Goal: Task Accomplishment & Management: Complete application form

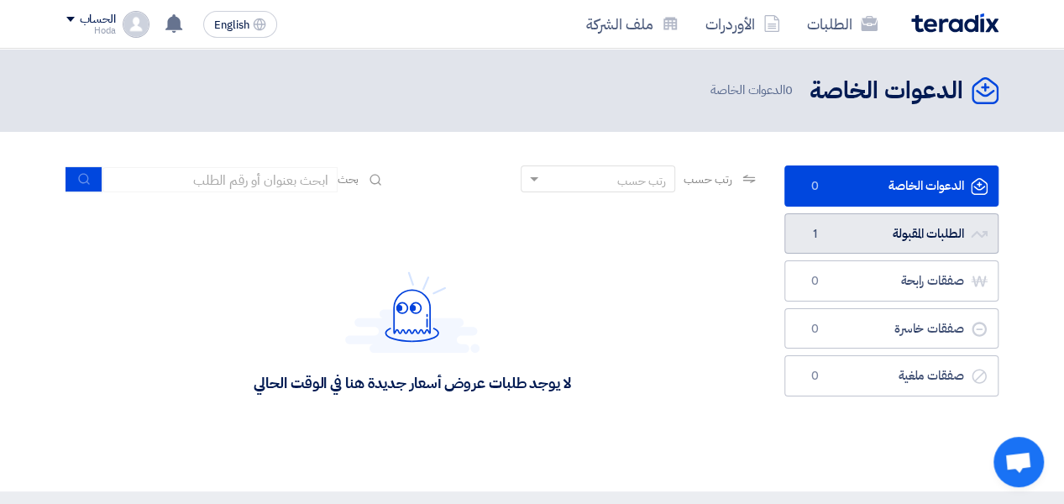
click at [934, 235] on link "الطلبات المقبولة الطلبات المقبولة 1" at bounding box center [891, 233] width 214 height 41
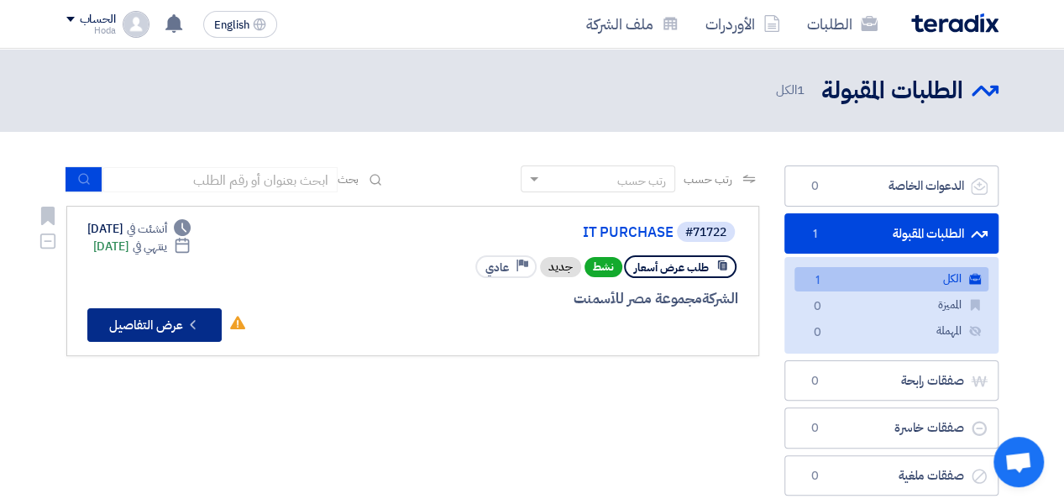
click at [163, 329] on button "Check details عرض التفاصيل" at bounding box center [154, 325] width 134 height 34
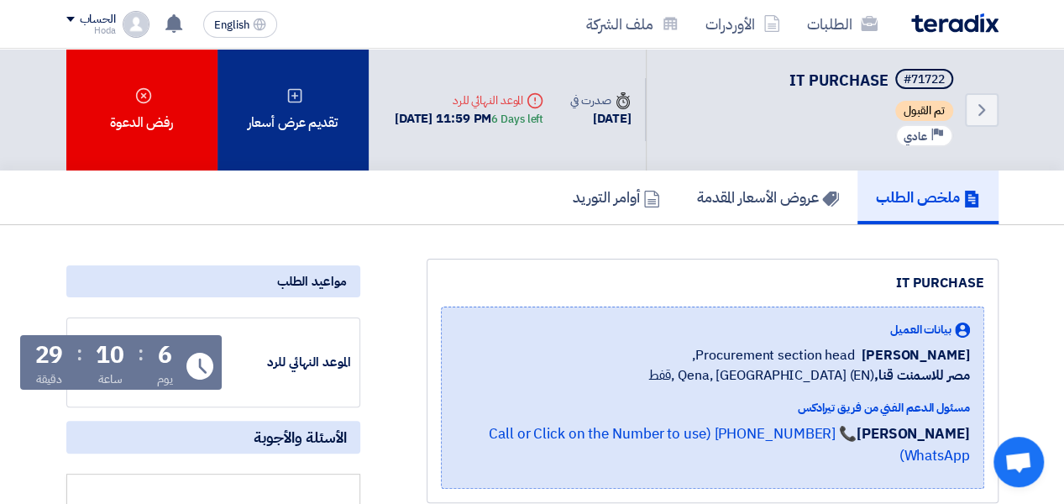
click at [294, 127] on div "تقديم عرض أسعار" at bounding box center [292, 110] width 151 height 122
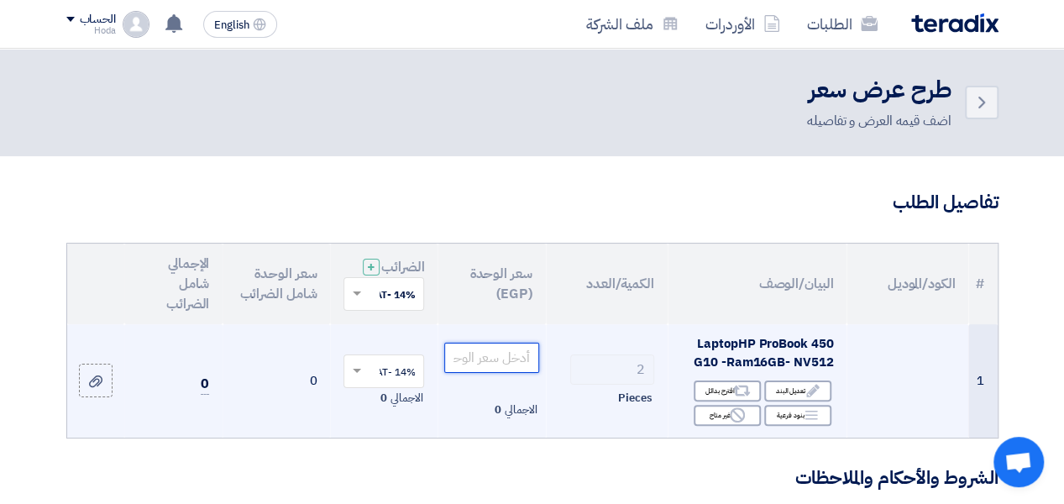
click at [513, 373] on input "number" at bounding box center [491, 358] width 94 height 30
click at [516, 373] on input "number" at bounding box center [491, 358] width 94 height 30
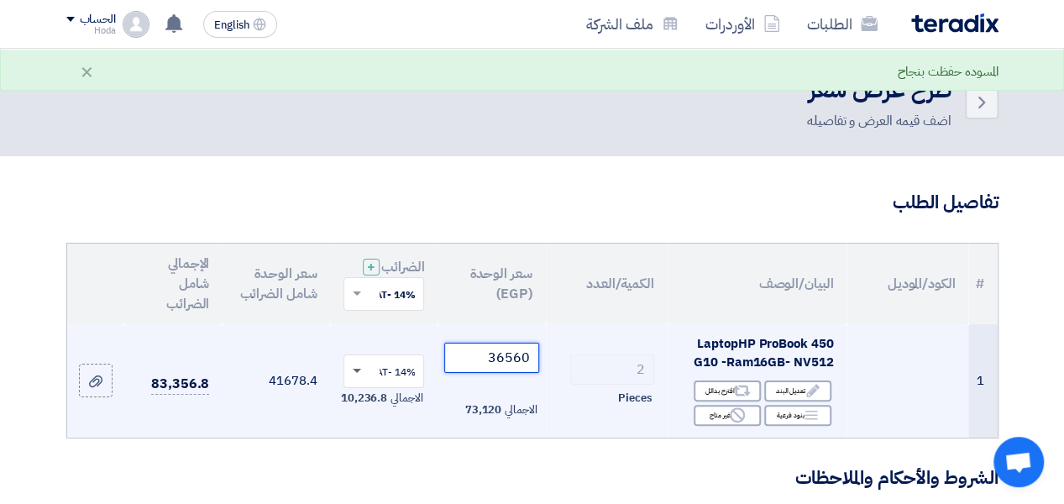
type input "36560"
click at [357, 379] on span at bounding box center [354, 371] width 21 height 15
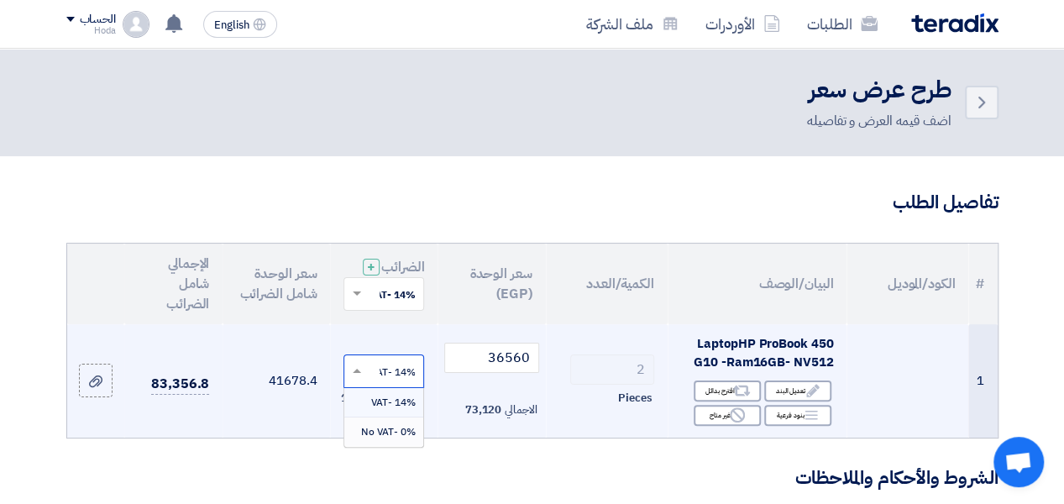
click at [402, 439] on span "0% -No VAT" at bounding box center [387, 431] width 55 height 15
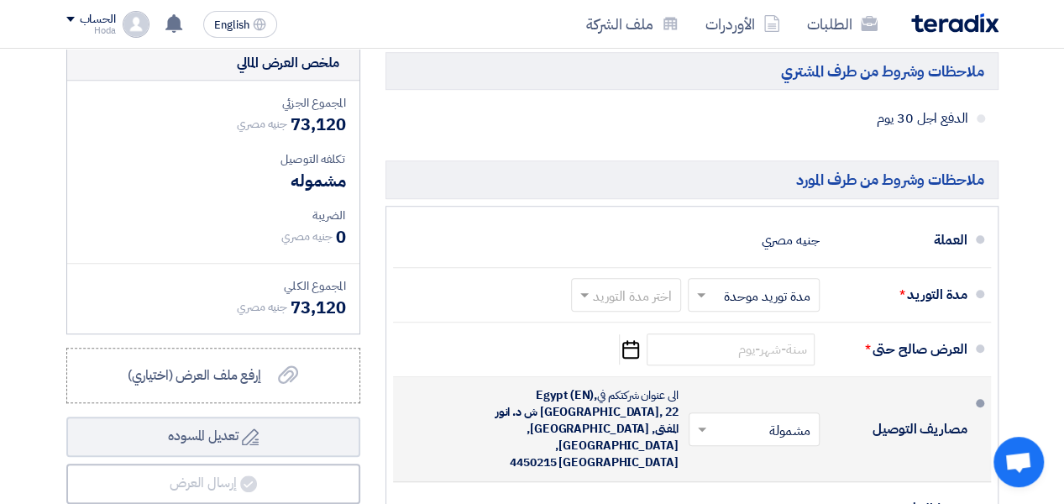
scroll to position [504, 0]
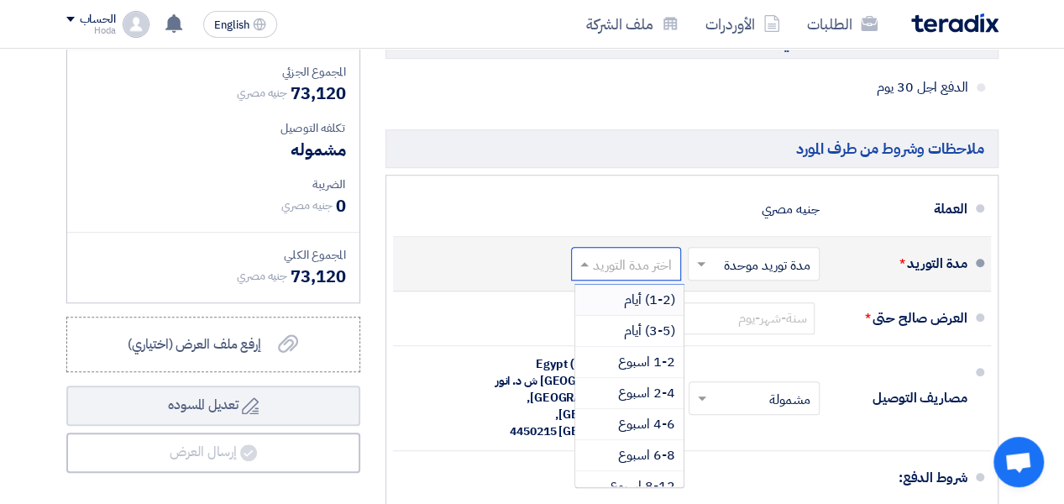
click at [640, 275] on input "text" at bounding box center [623, 265] width 102 height 24
click at [659, 341] on span "(3-5) أيام" at bounding box center [649, 331] width 51 height 20
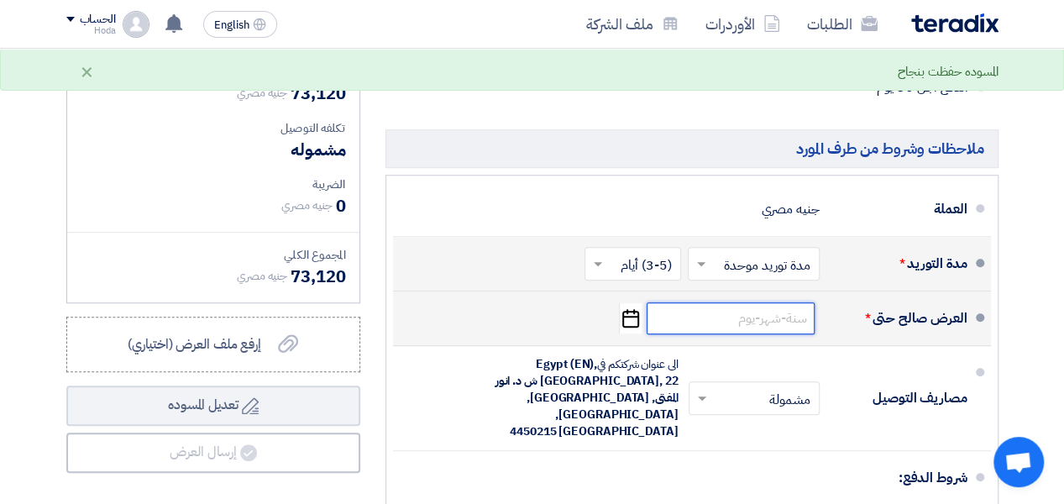
click at [759, 331] on input at bounding box center [731, 318] width 168 height 32
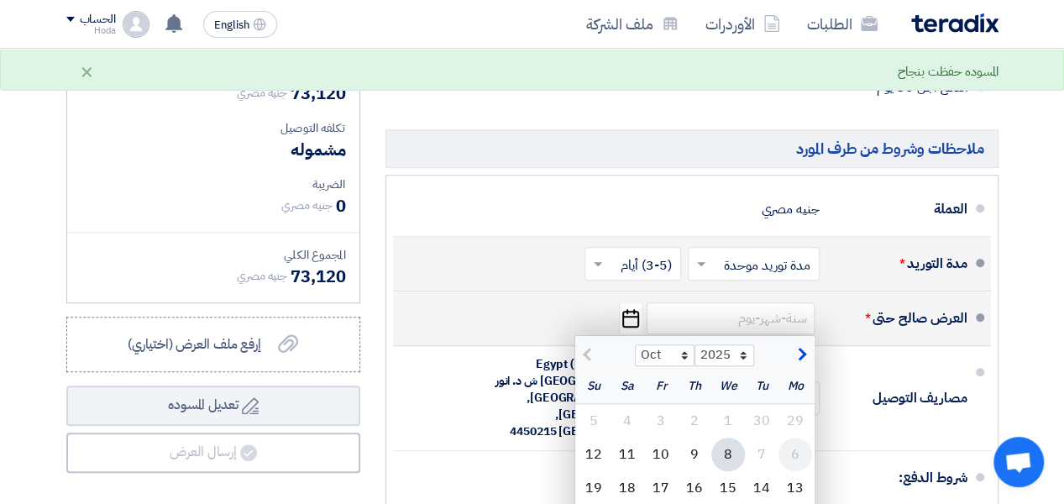
scroll to position [588, 0]
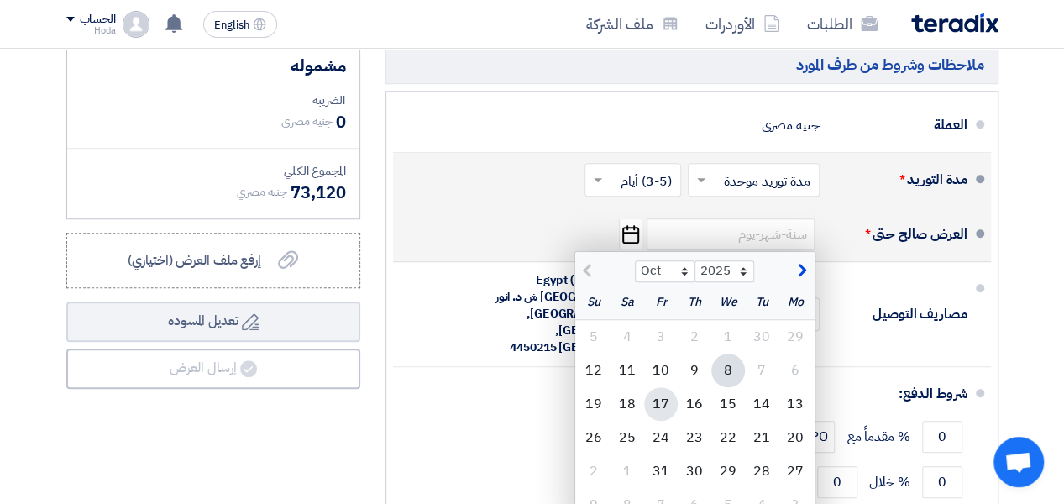
click at [661, 416] on div "17" at bounding box center [661, 404] width 34 height 34
type input "[DATE]"
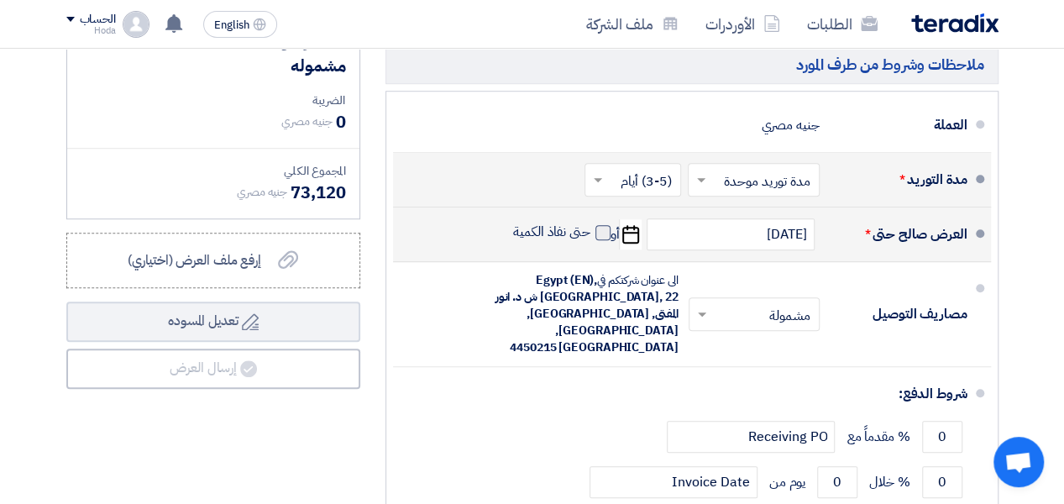
click at [604, 240] on span at bounding box center [602, 232] width 15 height 15
click at [590, 242] on input "حتى نفاذ الكمية" at bounding box center [550, 239] width 81 height 32
checkbox input "true"
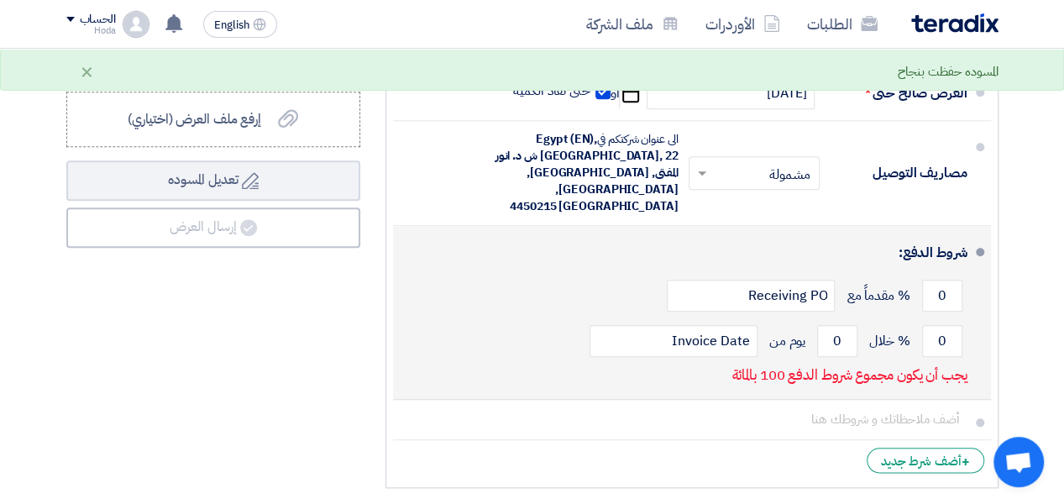
scroll to position [756, 0]
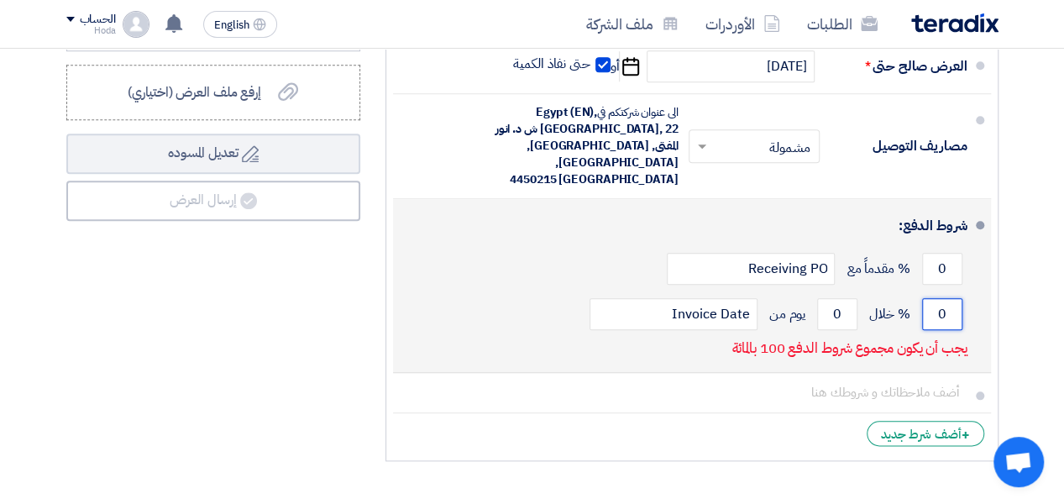
drag, startPoint x: 948, startPoint y: 308, endPoint x: 940, endPoint y: 309, distance: 8.4
click at [940, 309] on input "0" at bounding box center [942, 314] width 40 height 32
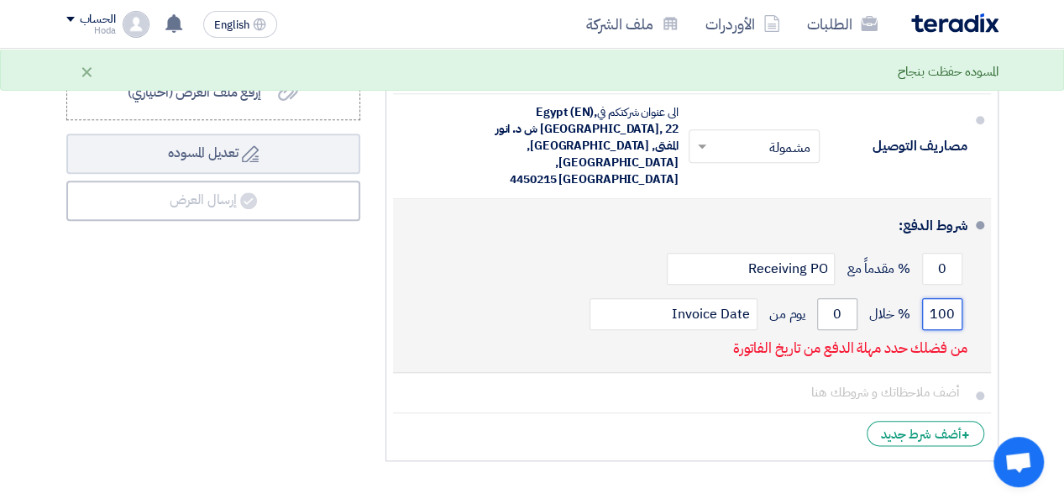
type input "100"
drag, startPoint x: 845, startPoint y: 312, endPoint x: 827, endPoint y: 312, distance: 17.6
click at [827, 312] on input "0" at bounding box center [837, 314] width 40 height 32
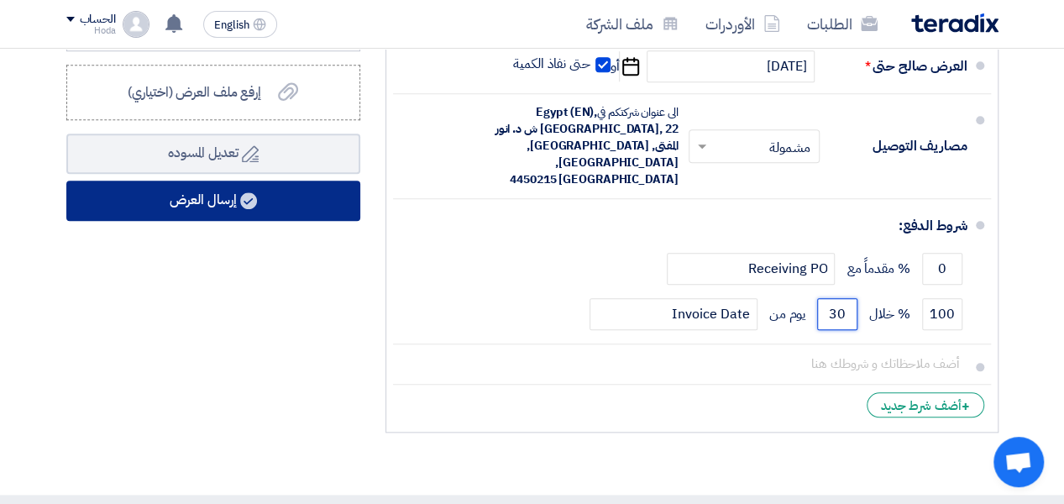
type input "30"
click at [223, 212] on button "إرسال العرض" at bounding box center [213, 201] width 294 height 40
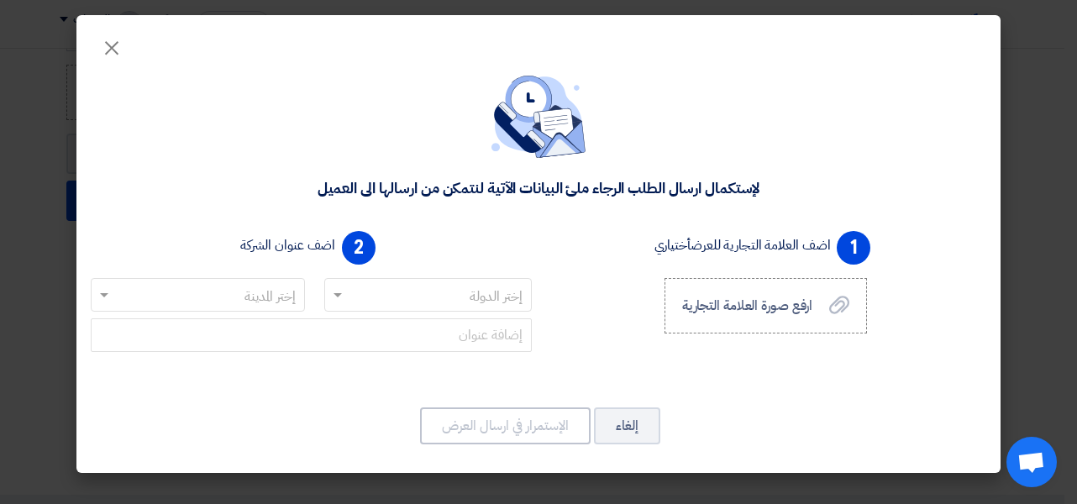
click at [455, 296] on input "text" at bounding box center [437, 296] width 175 height 28
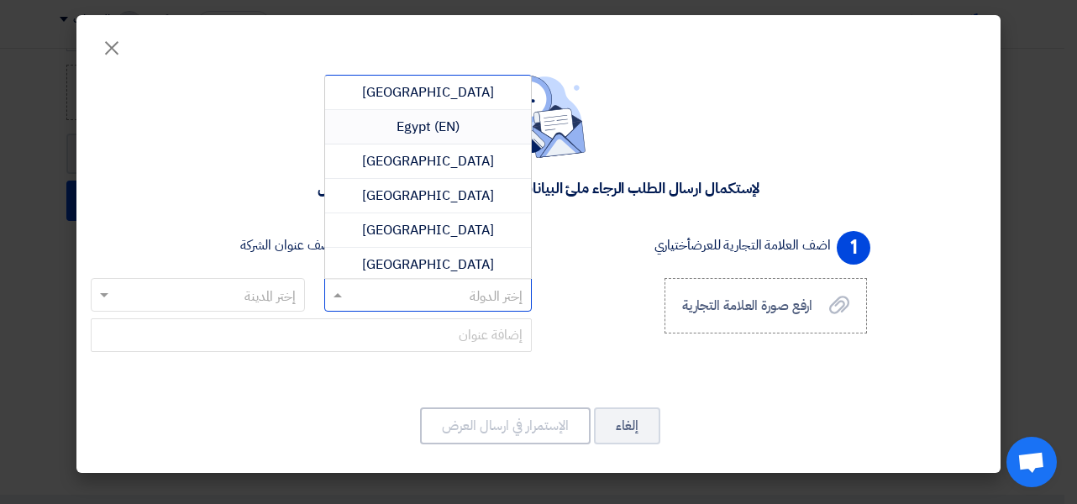
click at [436, 125] on span "Egypt (EN)" at bounding box center [427, 127] width 63 height 20
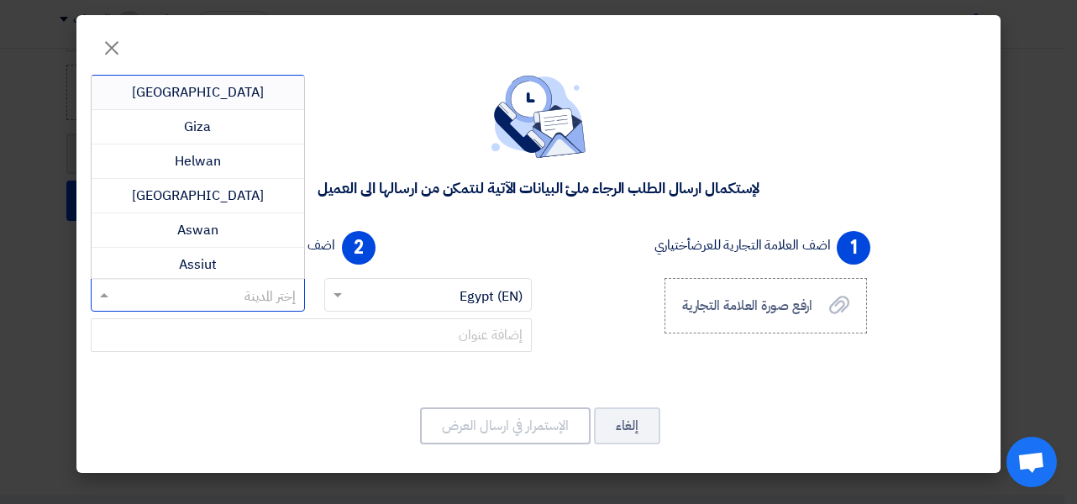
click at [279, 296] on input "text" at bounding box center [207, 296] width 181 height 28
click at [204, 128] on span "Giza" at bounding box center [197, 127] width 27 height 20
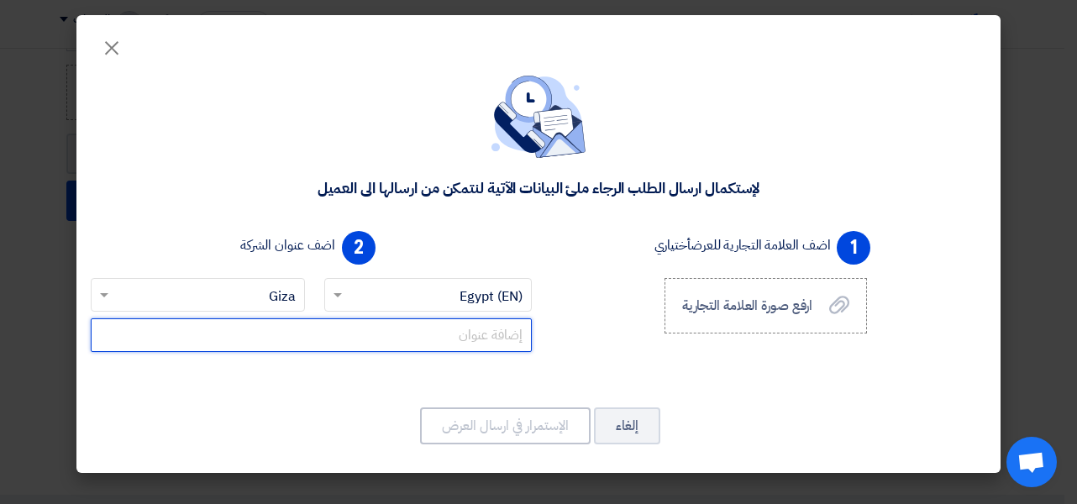
click at [452, 336] on input "text" at bounding box center [311, 335] width 441 height 34
paste input "42- [PERSON_NAME] St., Ad-Dokki, Giza"
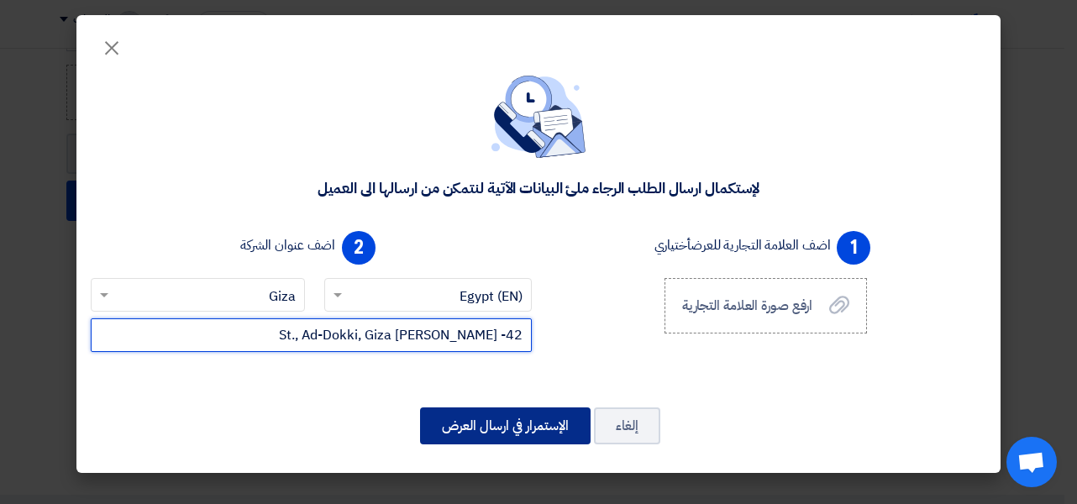
type input "42- [PERSON_NAME] St., Ad-Dokki, Giza"
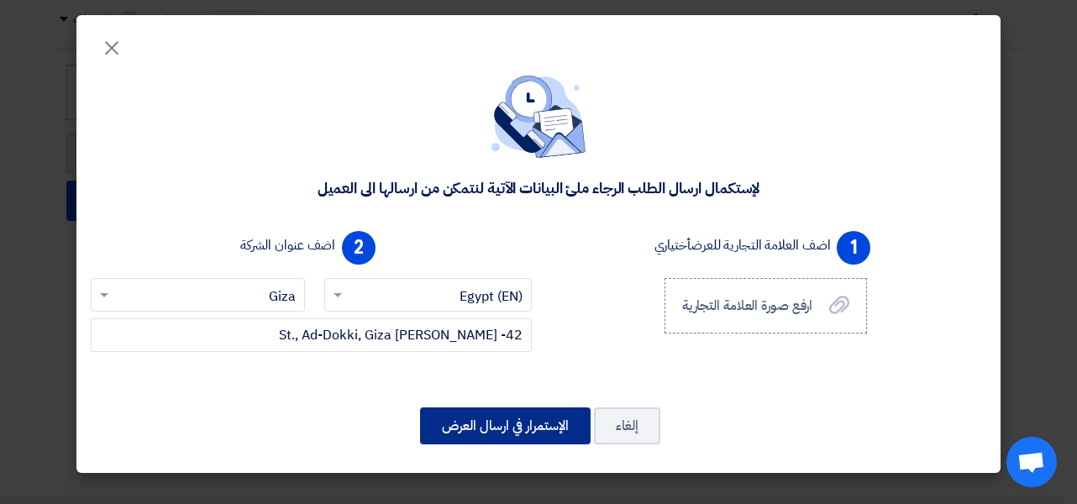
click at [526, 430] on button "الإستمرار في ارسال العرض" at bounding box center [505, 425] width 170 height 37
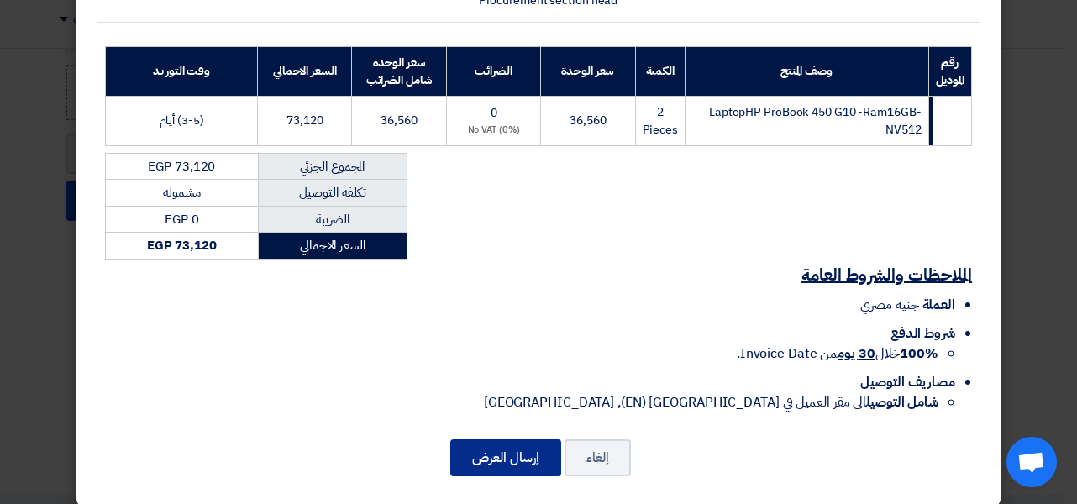
scroll to position [220, 0]
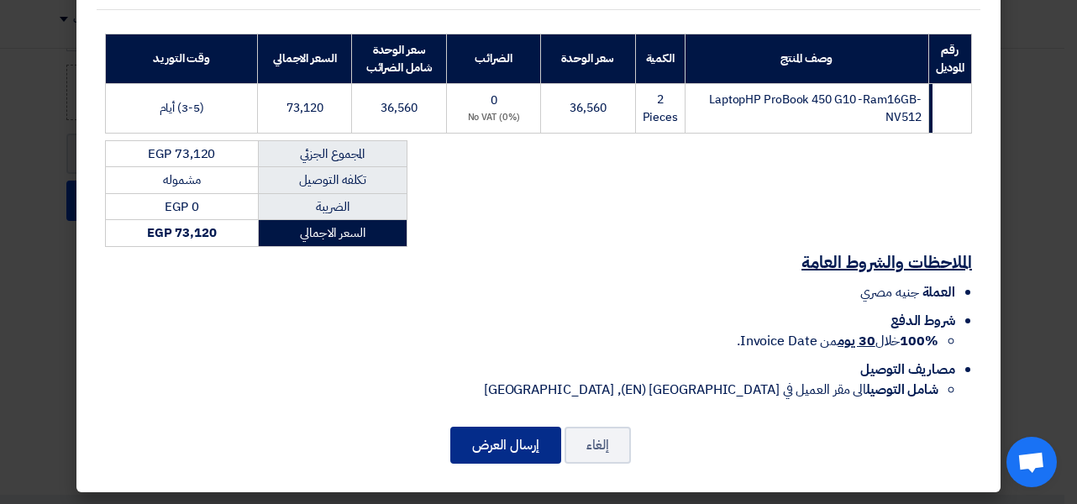
click at [526, 446] on button "إرسال العرض" at bounding box center [505, 445] width 111 height 37
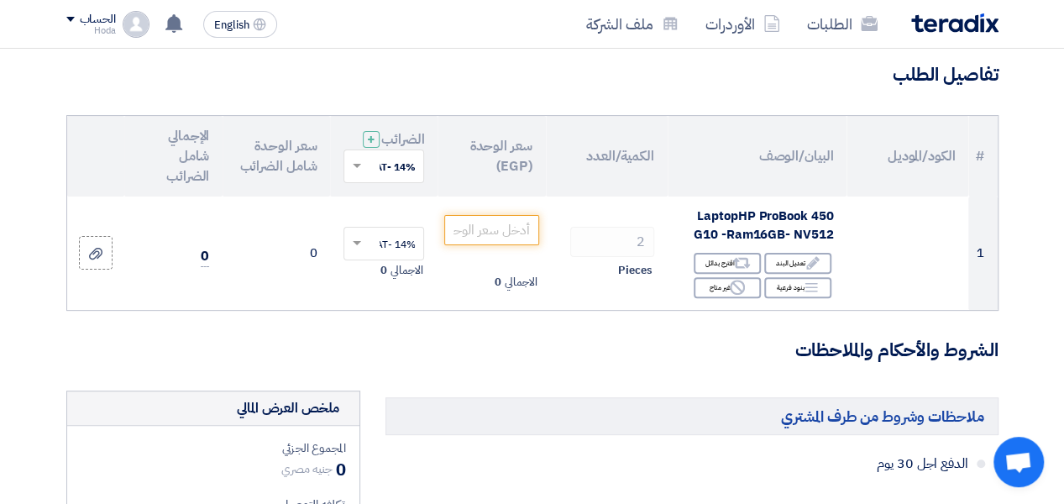
scroll to position [84, 0]
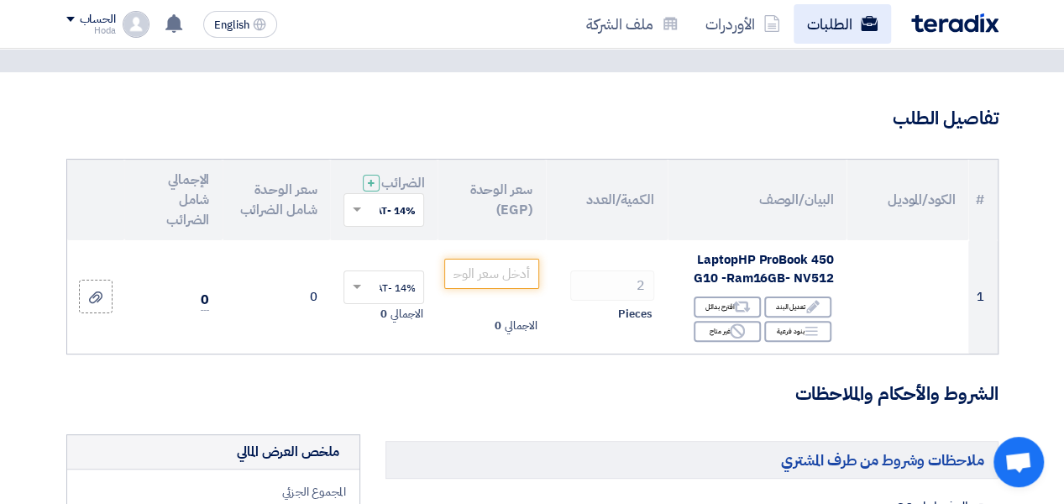
click at [831, 33] on link "الطلبات" at bounding box center [842, 23] width 97 height 39
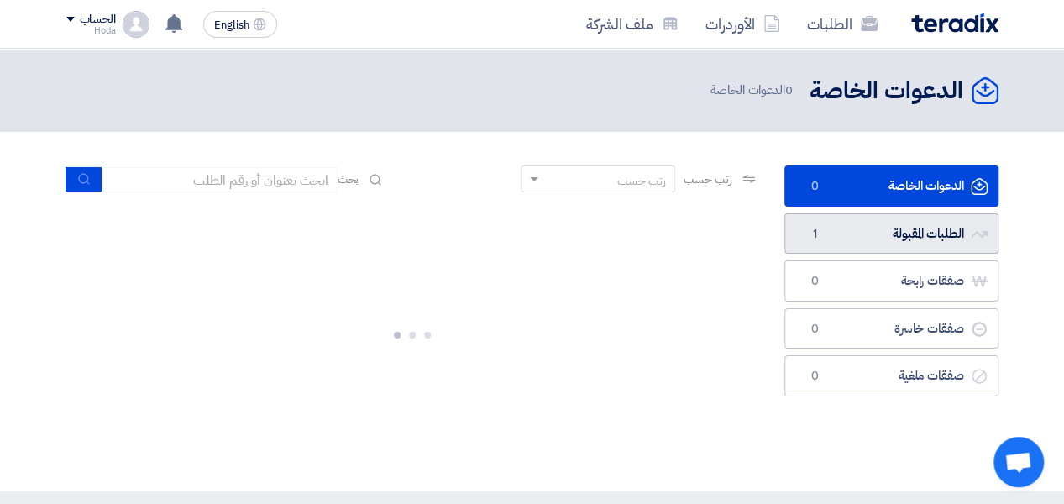
click at [924, 239] on link "الطلبات المقبولة الطلبات المقبولة 1" at bounding box center [891, 233] width 214 height 41
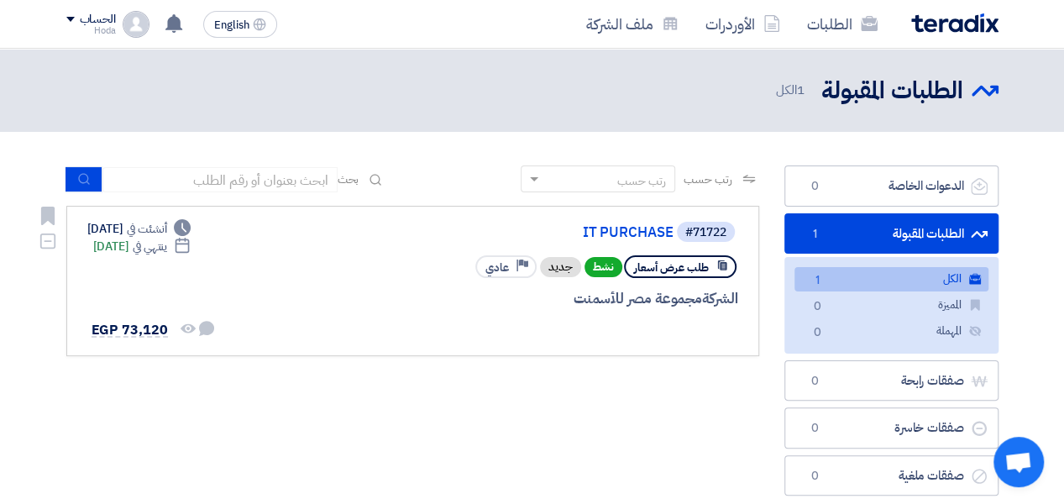
click at [670, 269] on span "طلب عرض أسعار" at bounding box center [671, 267] width 75 height 16
click at [705, 228] on div "#71722" at bounding box center [705, 233] width 41 height 12
click at [637, 232] on link "IT PURCHASE" at bounding box center [506, 232] width 336 height 15
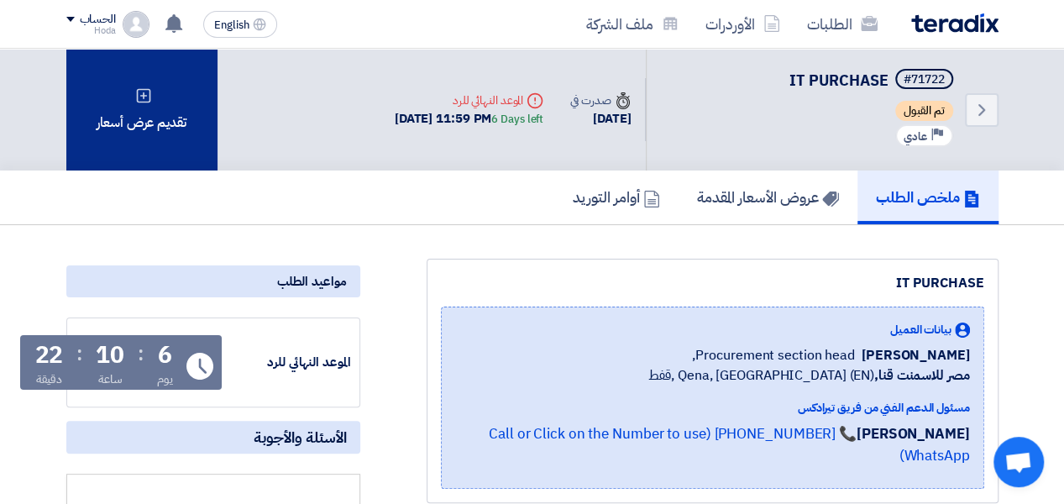
click at [139, 127] on div "تقديم عرض أسعار" at bounding box center [141, 110] width 151 height 122
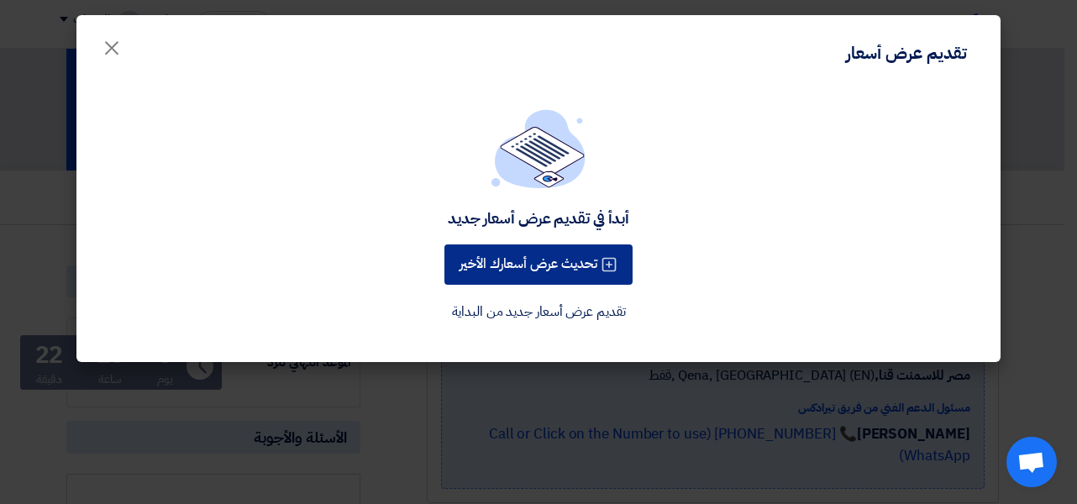
click at [546, 268] on button "تحديث عرض أسعارك الأخير" at bounding box center [538, 264] width 188 height 40
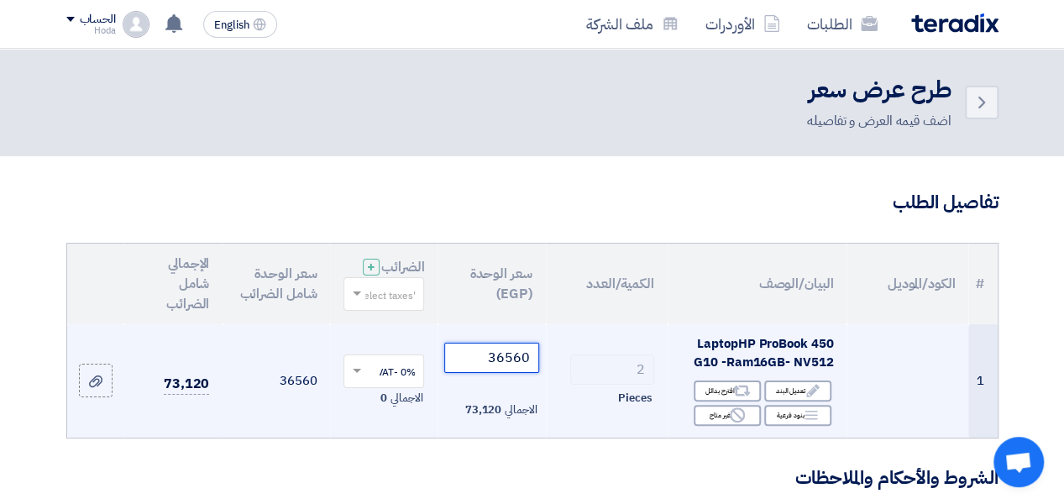
drag, startPoint x: 531, startPoint y: 374, endPoint x: 507, endPoint y: 377, distance: 23.8
click at [507, 373] on input "36560" at bounding box center [491, 358] width 94 height 30
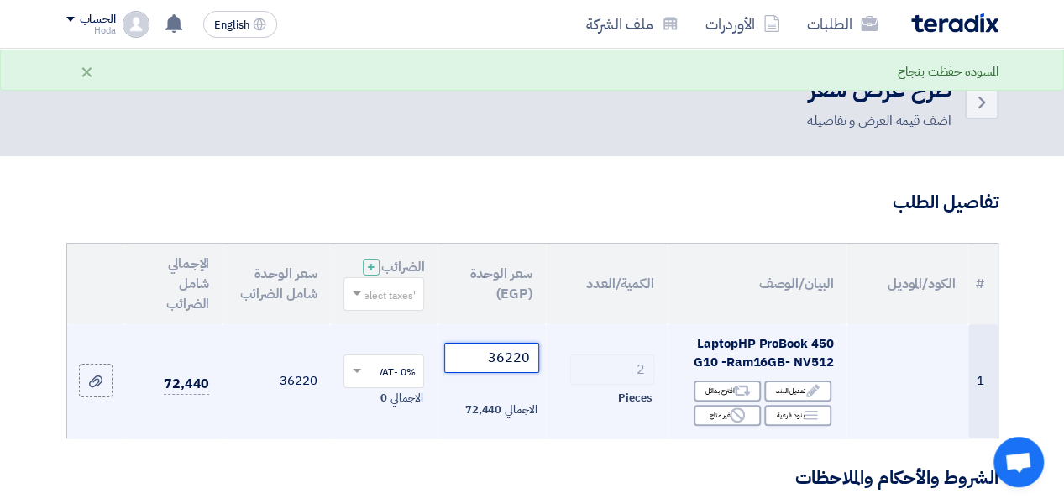
type input "36220"
click at [508, 417] on span "الاجمالي" at bounding box center [521, 409] width 32 height 17
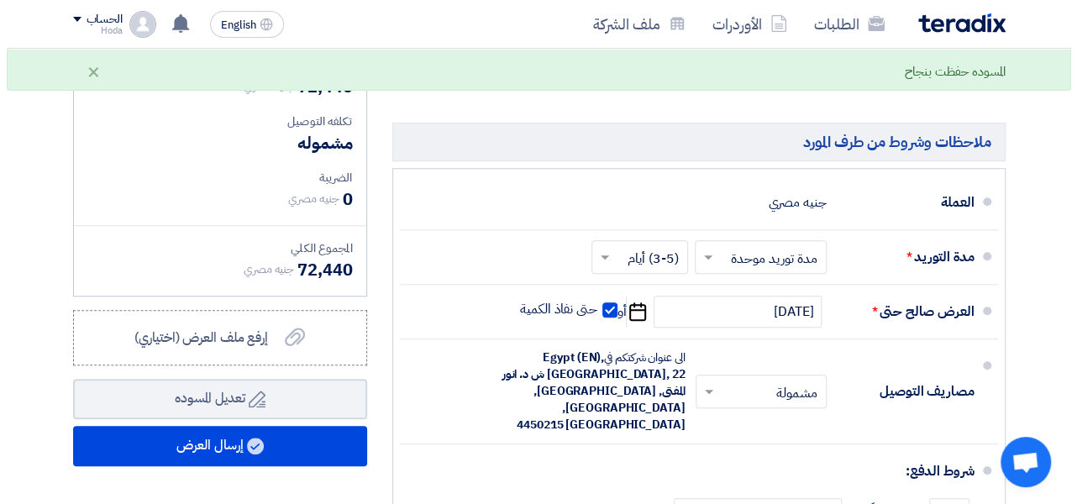
scroll to position [504, 0]
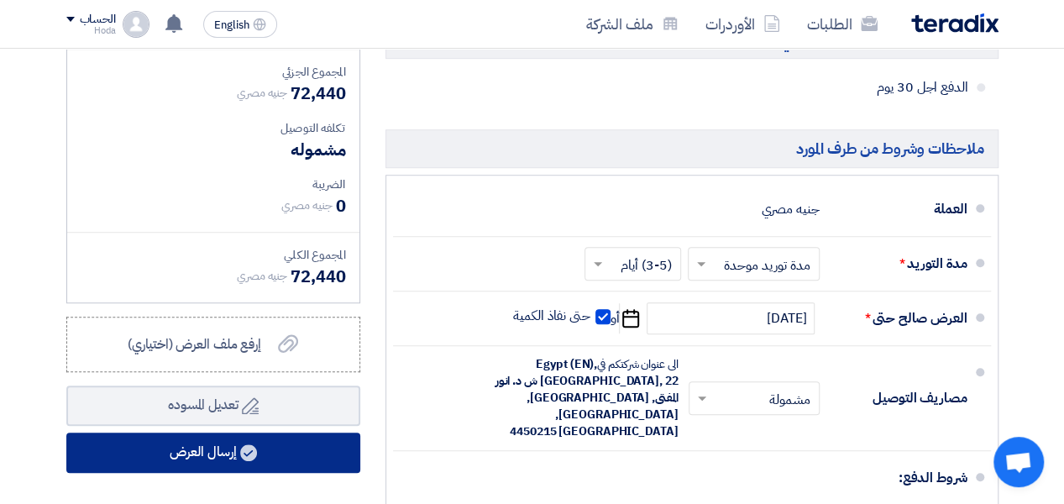
click at [197, 457] on button "إرسال العرض" at bounding box center [213, 452] width 294 height 40
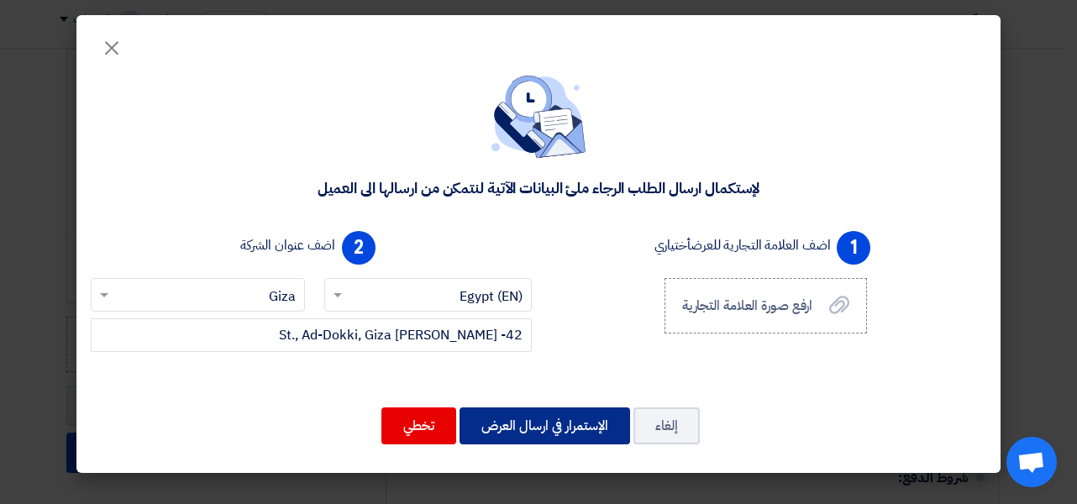
click at [533, 426] on button "الإستمرار في ارسال العرض" at bounding box center [544, 425] width 170 height 37
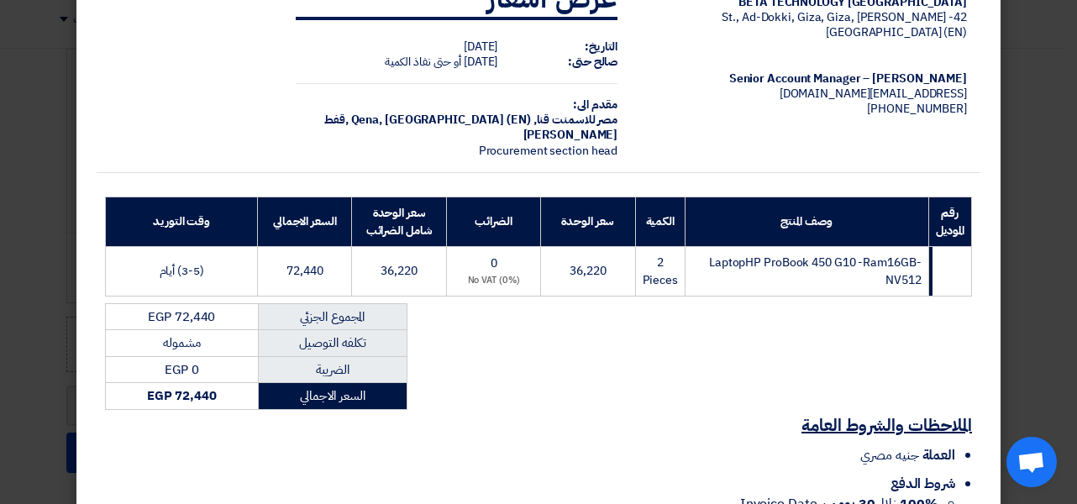
scroll to position [84, 0]
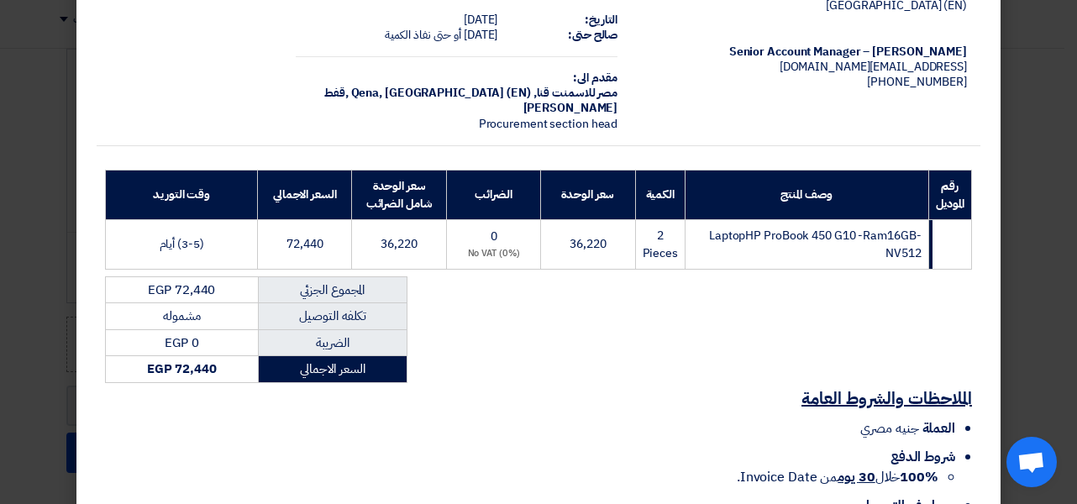
click at [274, 503] on html "الطلبات الأوردرات ملف الشركة English EN لا توجد إشعارات جديدة لديك الحساب Hoda" at bounding box center [538, 313] width 1077 height 1635
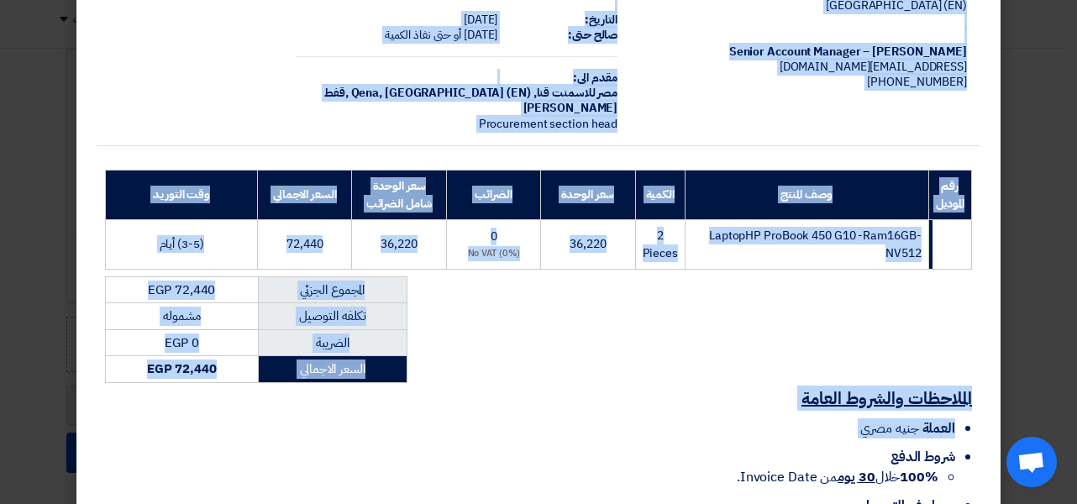
click at [694, 374] on div "BETA TECHNOLOGY [GEOGRAPHIC_DATA] 42- [PERSON_NAME] St., Ad-Dokki, [GEOGRAPHIC_…" at bounding box center [538, 244] width 883 height 608
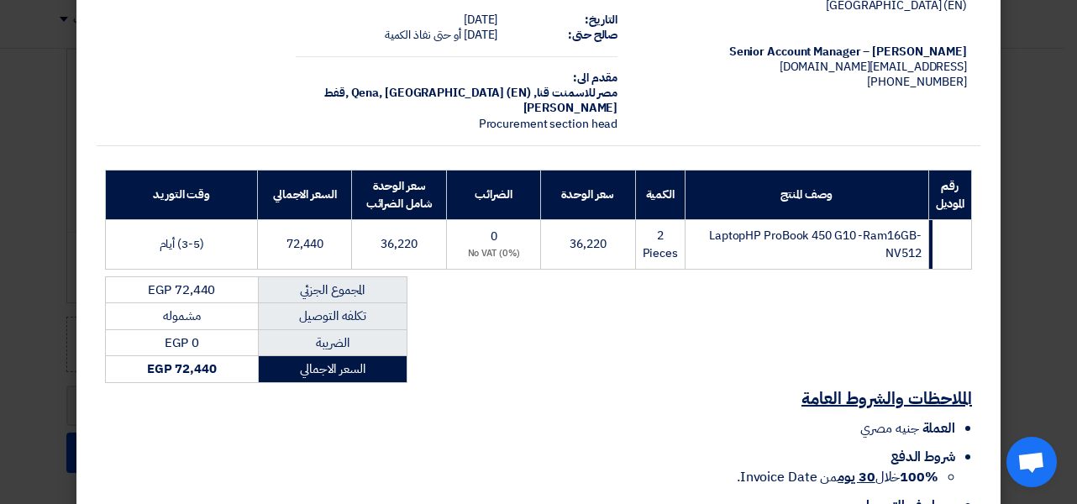
click at [694, 374] on div "BETA TECHNOLOGY [GEOGRAPHIC_DATA] 42- [PERSON_NAME] St., Ad-Dokki, [GEOGRAPHIC_…" at bounding box center [538, 244] width 883 height 608
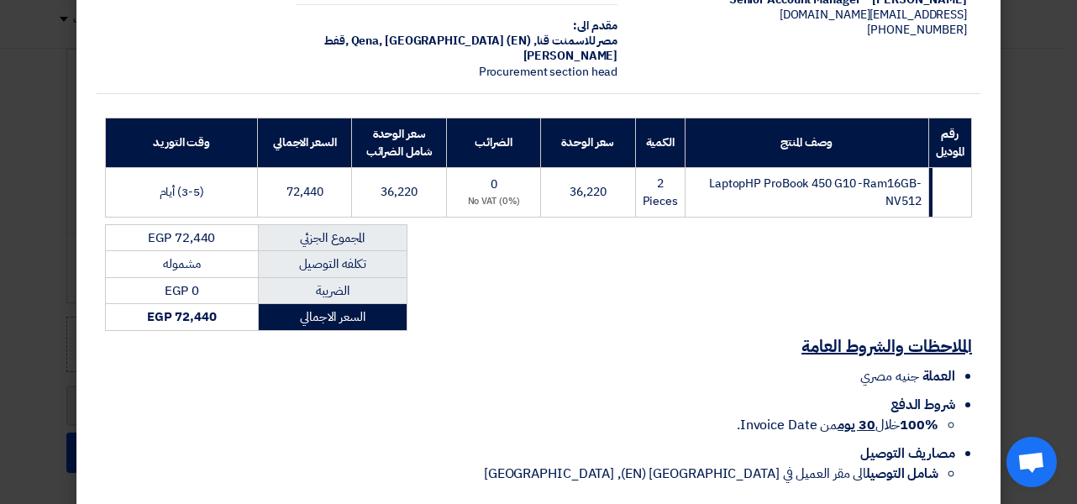
scroll to position [220, 0]
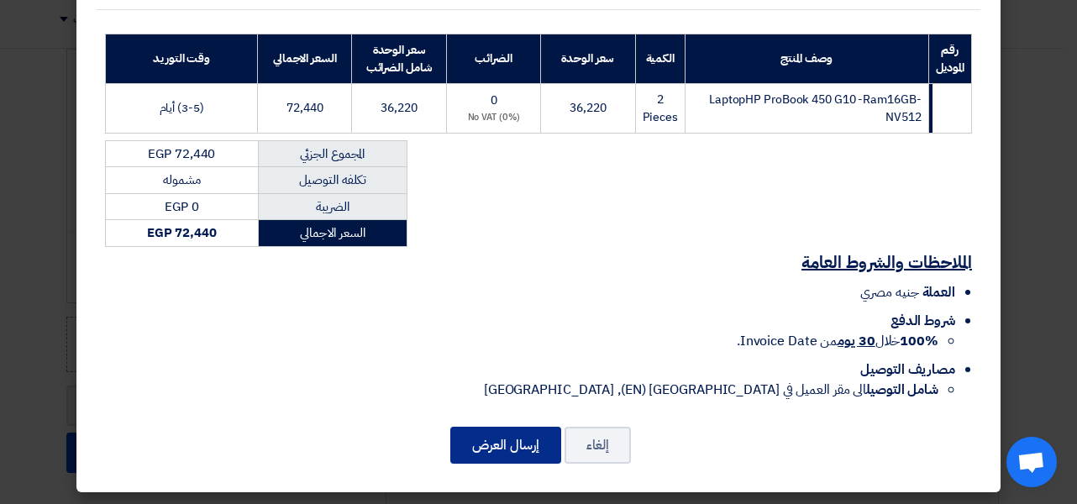
click at [533, 438] on button "إرسال العرض" at bounding box center [505, 445] width 111 height 37
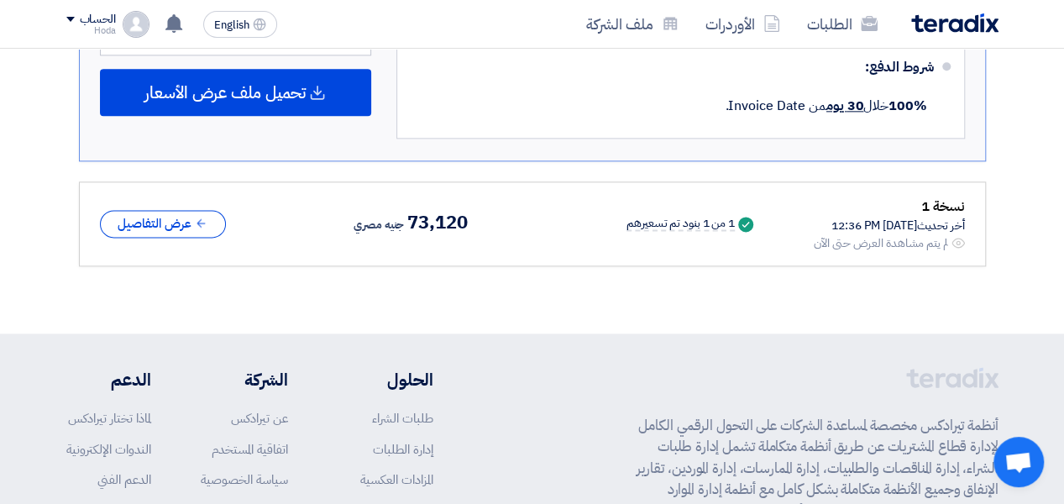
scroll to position [788, 0]
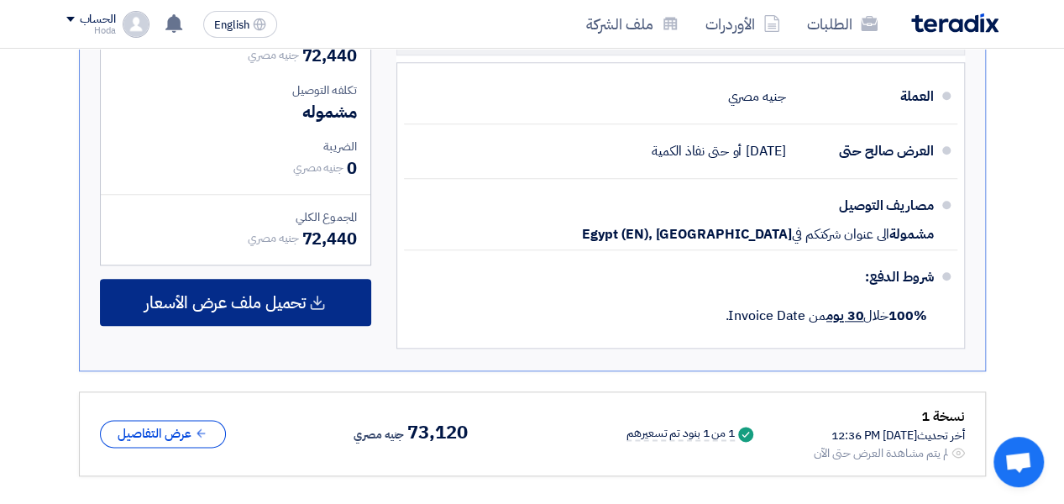
click at [306, 300] on span "تحميل ملف عرض الأسعار" at bounding box center [224, 302] width 161 height 15
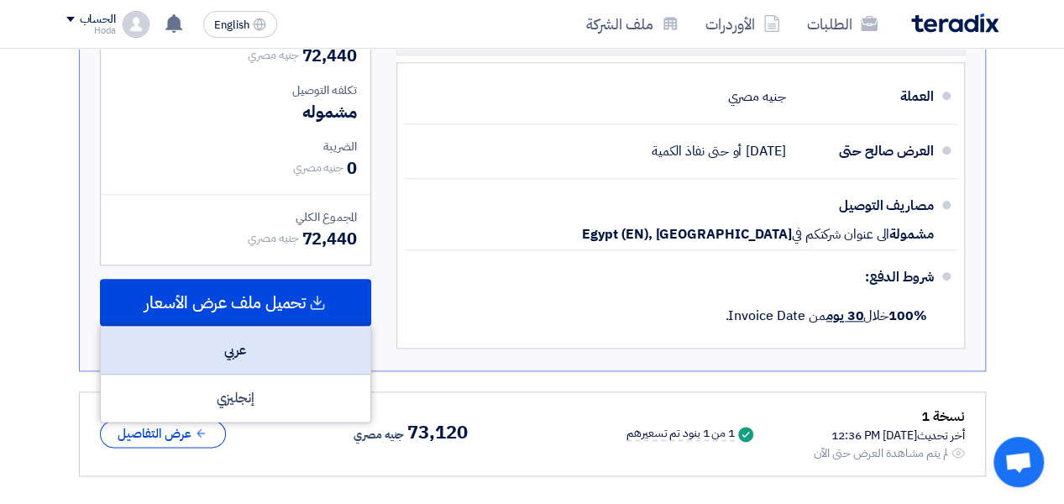
click at [294, 343] on div "عربي" at bounding box center [236, 351] width 270 height 48
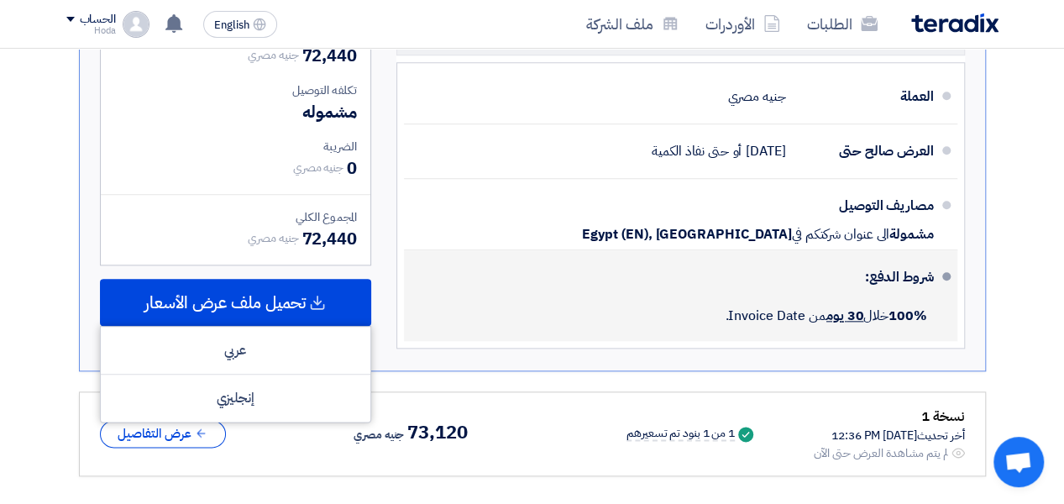
click at [567, 310] on div "100% خلال 30 يوم من Invoice Date." at bounding box center [675, 315] width 516 height 37
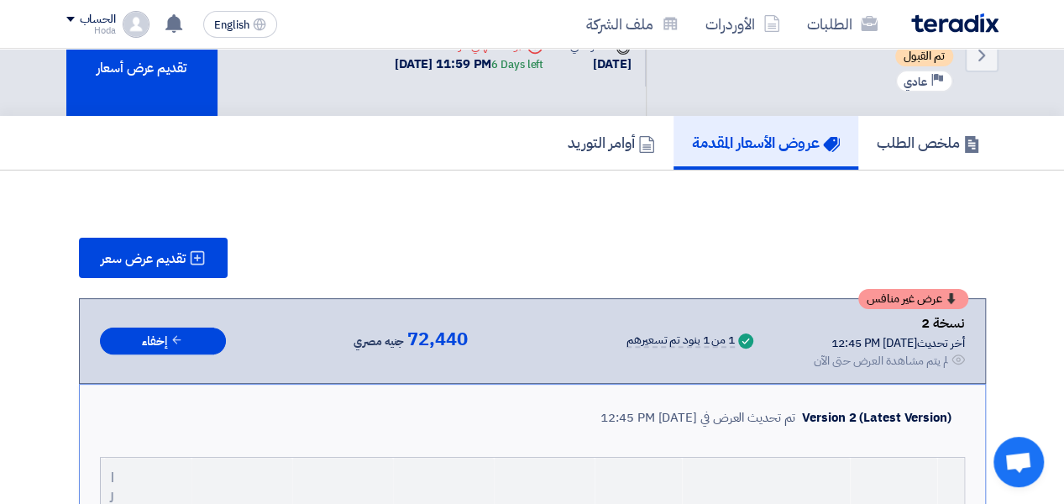
scroll to position [0, 0]
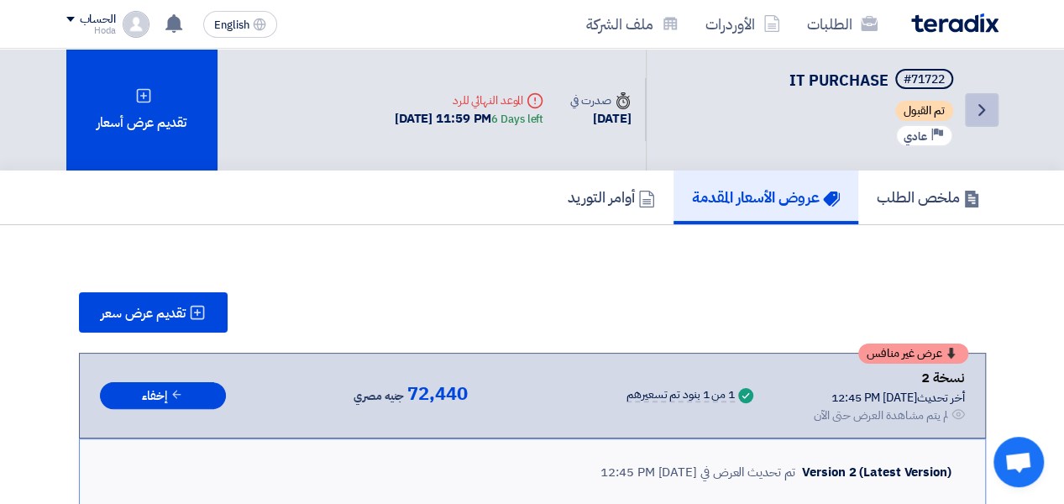
click at [989, 110] on icon "Back" at bounding box center [982, 110] width 20 height 20
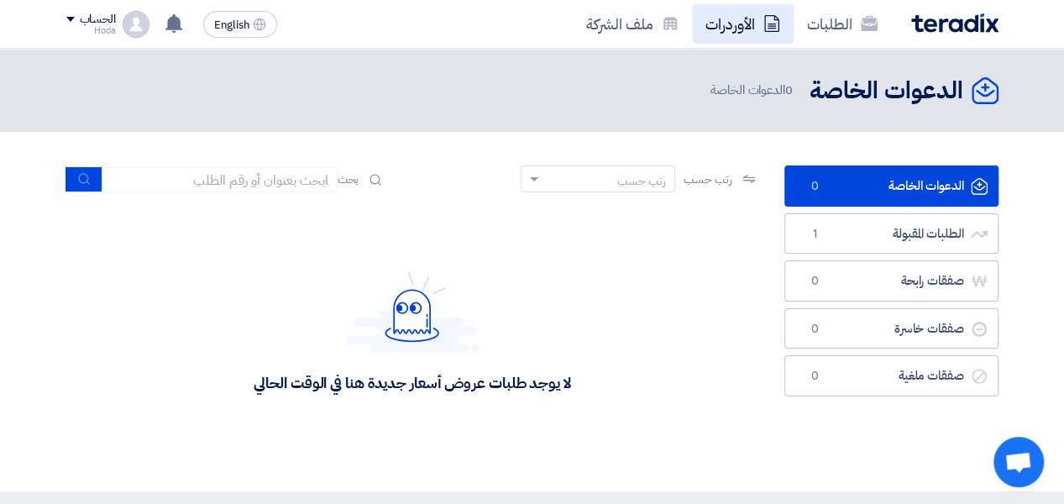
click at [743, 17] on link "الأوردرات" at bounding box center [743, 23] width 102 height 39
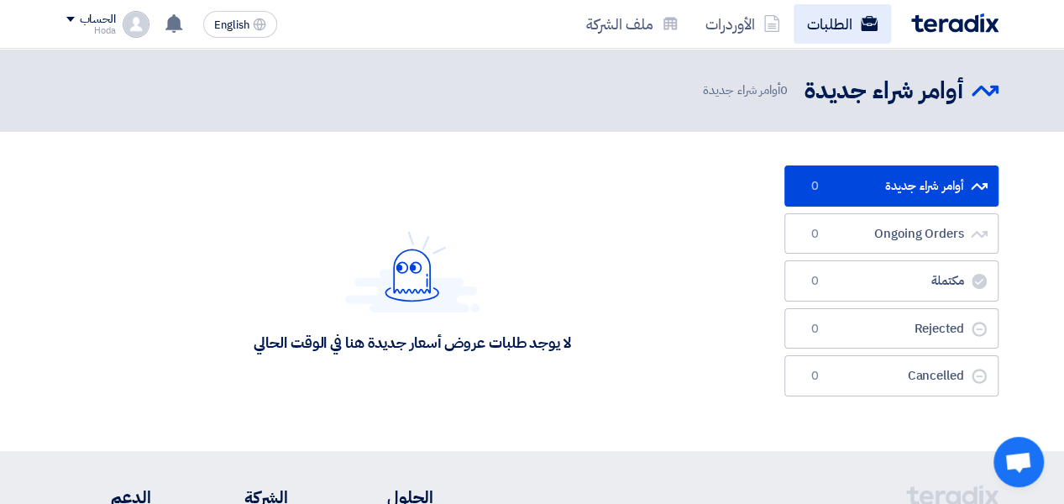
click at [826, 28] on link "الطلبات" at bounding box center [842, 23] width 97 height 39
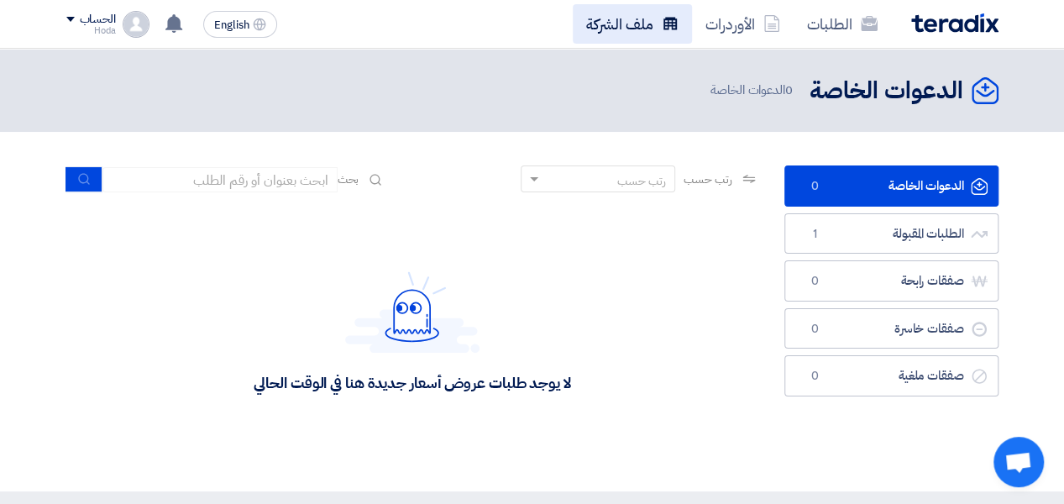
click at [605, 31] on link "ملف الشركة" at bounding box center [632, 23] width 119 height 39
